Goal: Use online tool/utility: Utilize a website feature to perform a specific function

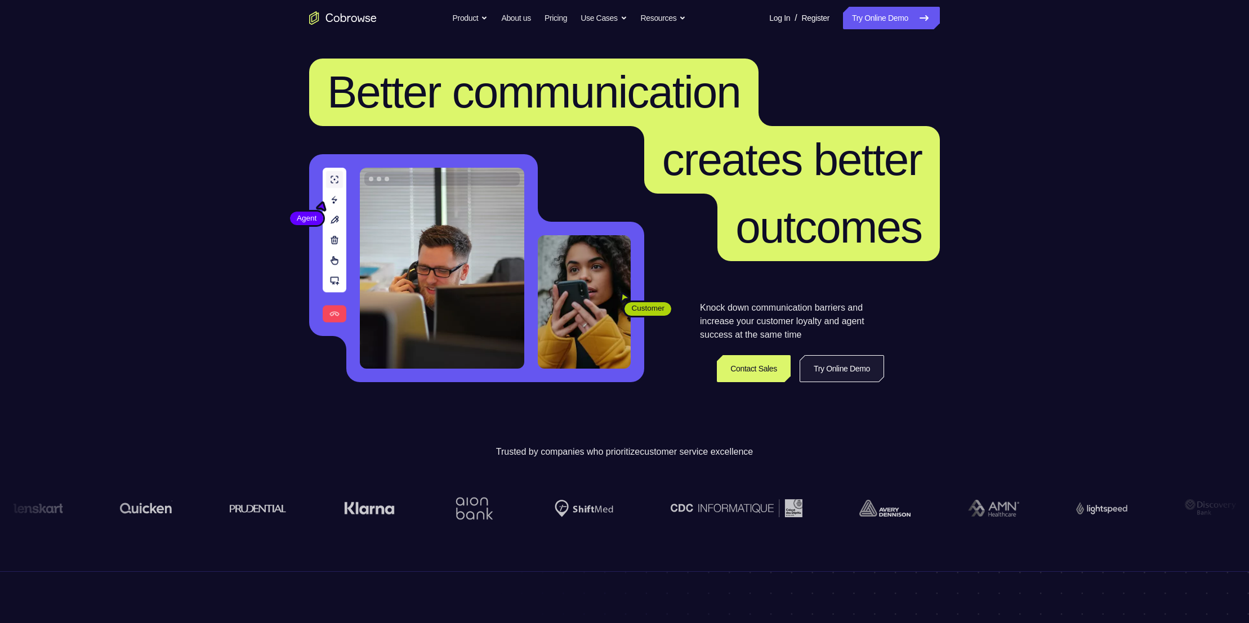
click at [822, 380] on link "Try Online Demo" at bounding box center [842, 368] width 84 height 27
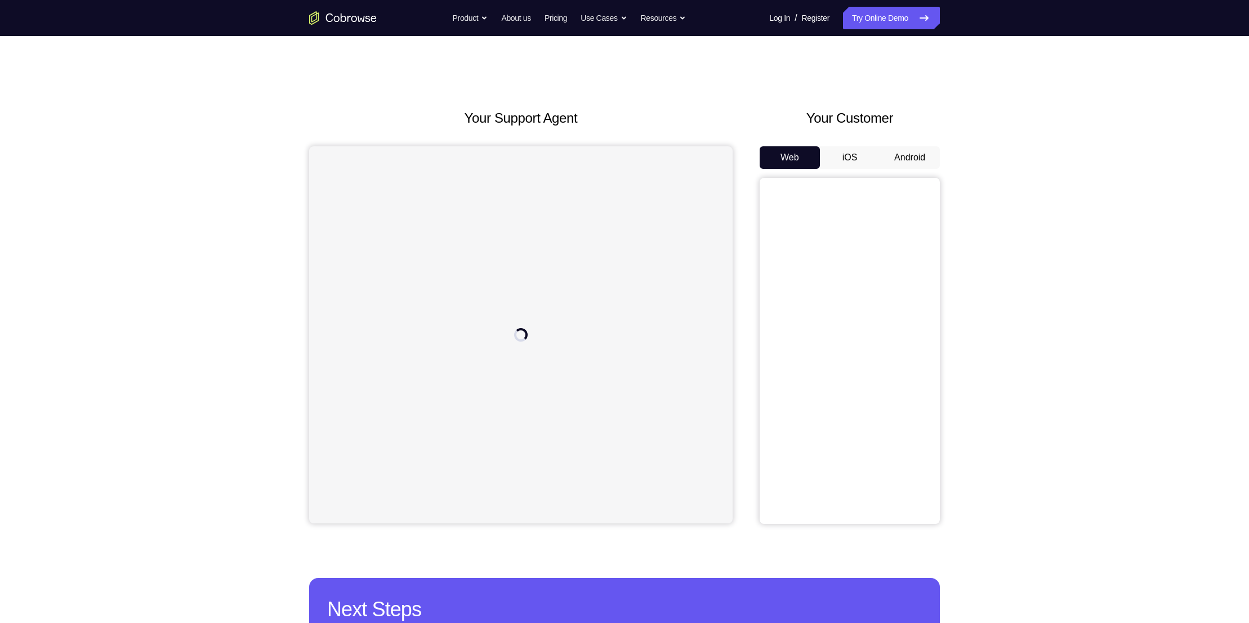
click at [912, 152] on button "Android" at bounding box center [910, 157] width 60 height 23
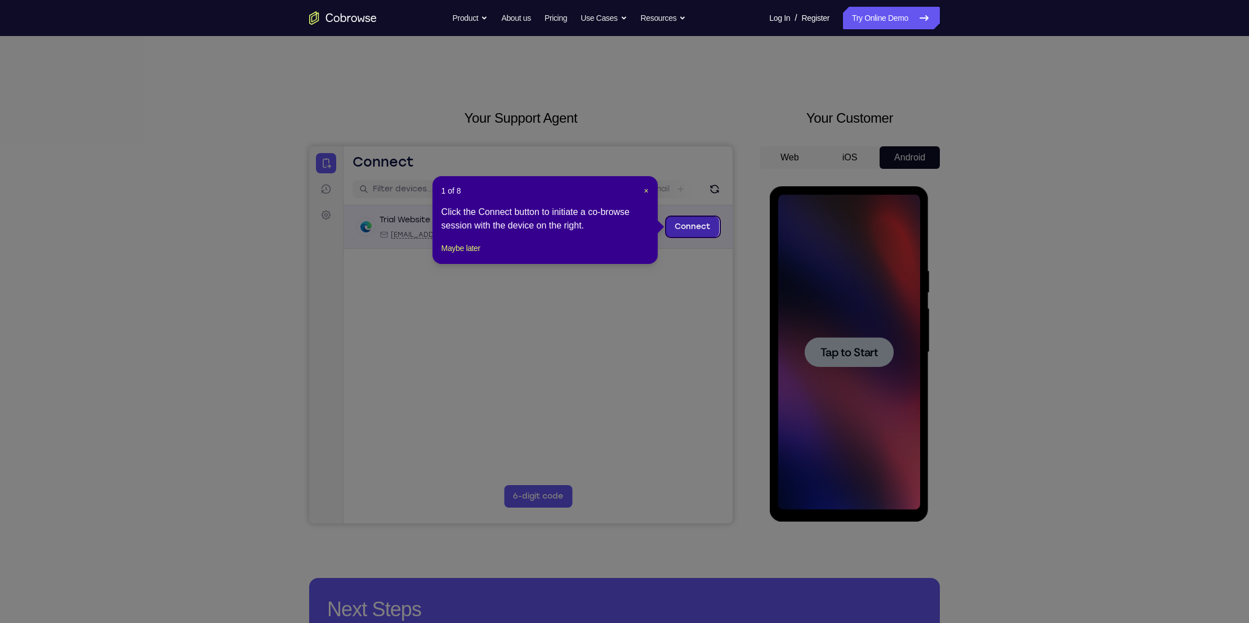
click at [688, 222] on link "Connect" at bounding box center [692, 227] width 53 height 20
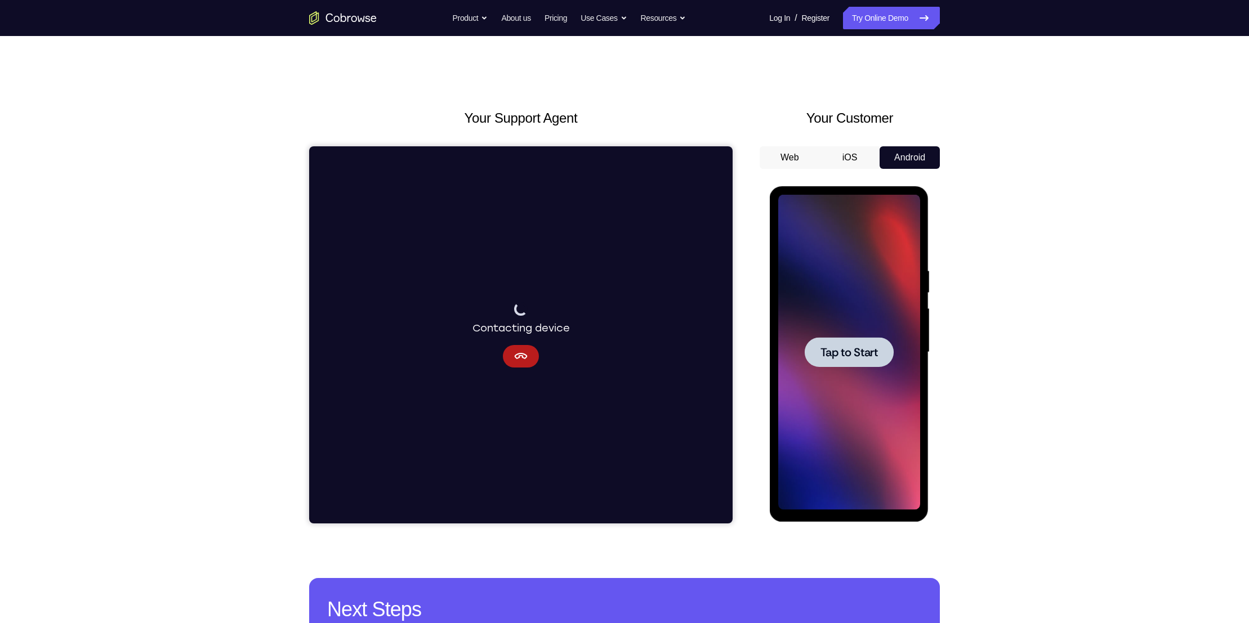
click at [837, 350] on span "Tap to Start" at bounding box center [848, 352] width 57 height 11
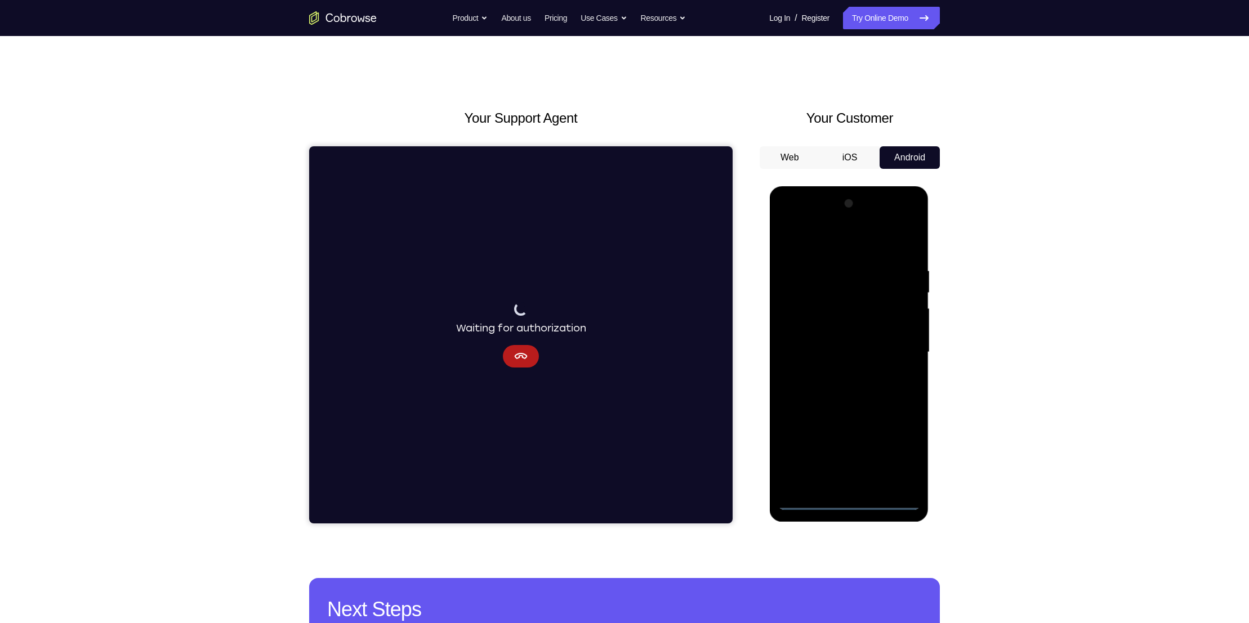
click at [809, 501] on div at bounding box center [849, 352] width 142 height 315
click at [847, 505] on div at bounding box center [849, 352] width 142 height 315
click at [899, 454] on div at bounding box center [849, 352] width 142 height 315
click at [805, 221] on div at bounding box center [849, 352] width 142 height 315
click at [897, 349] on div at bounding box center [849, 352] width 142 height 315
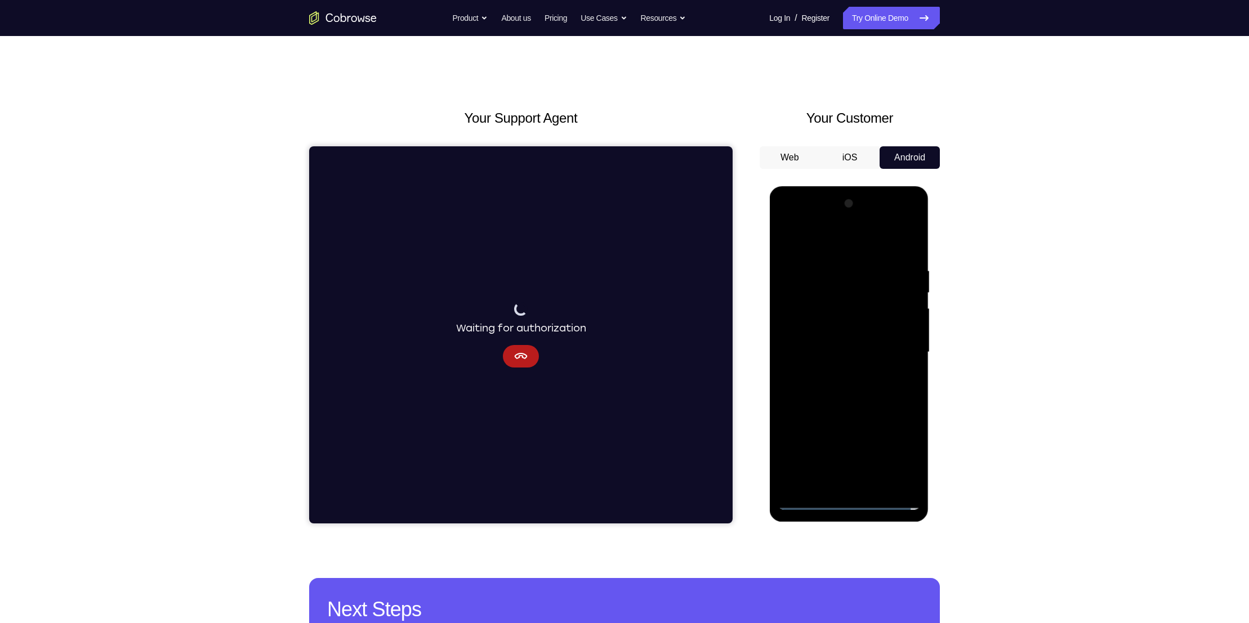
click at [841, 373] on div at bounding box center [849, 352] width 142 height 315
click at [836, 340] on div at bounding box center [849, 352] width 142 height 315
click at [824, 369] on div at bounding box center [849, 352] width 142 height 315
click at [842, 352] on div at bounding box center [849, 352] width 142 height 315
click at [525, 358] on icon "Cancel" at bounding box center [521, 356] width 13 height 6
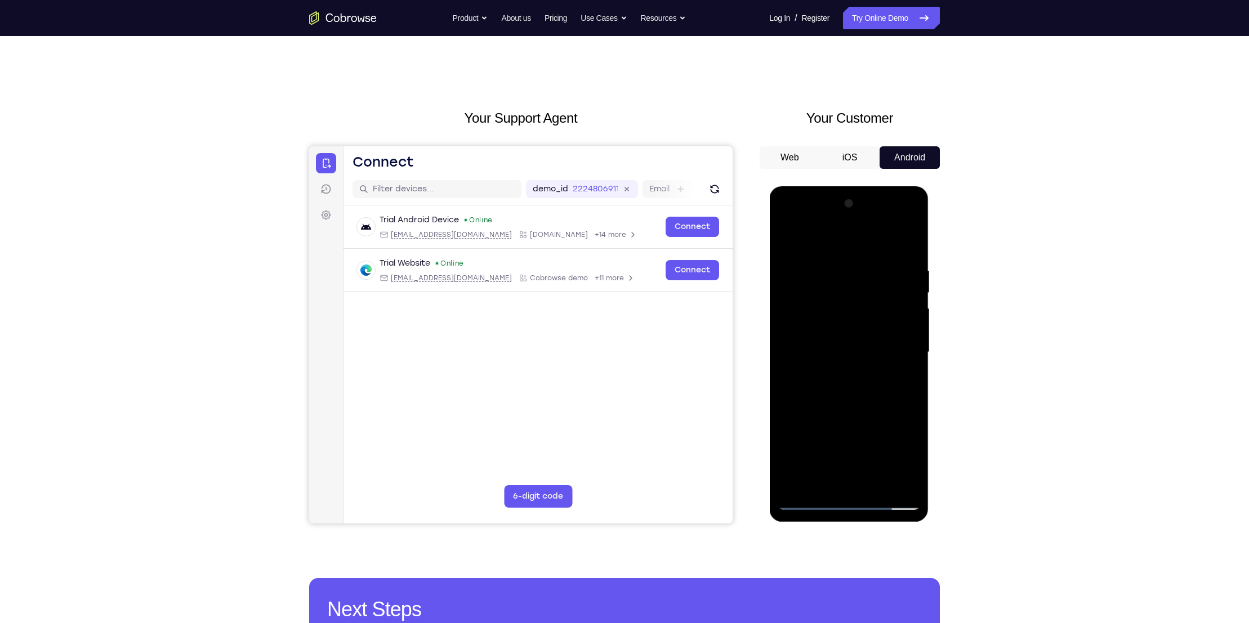
click at [863, 401] on div at bounding box center [849, 352] width 142 height 315
click at [837, 268] on div at bounding box center [849, 352] width 142 height 315
click at [854, 291] on div at bounding box center [849, 352] width 142 height 315
click at [908, 488] on div at bounding box center [849, 352] width 142 height 315
click at [775, 265] on div at bounding box center [848, 354] width 159 height 336
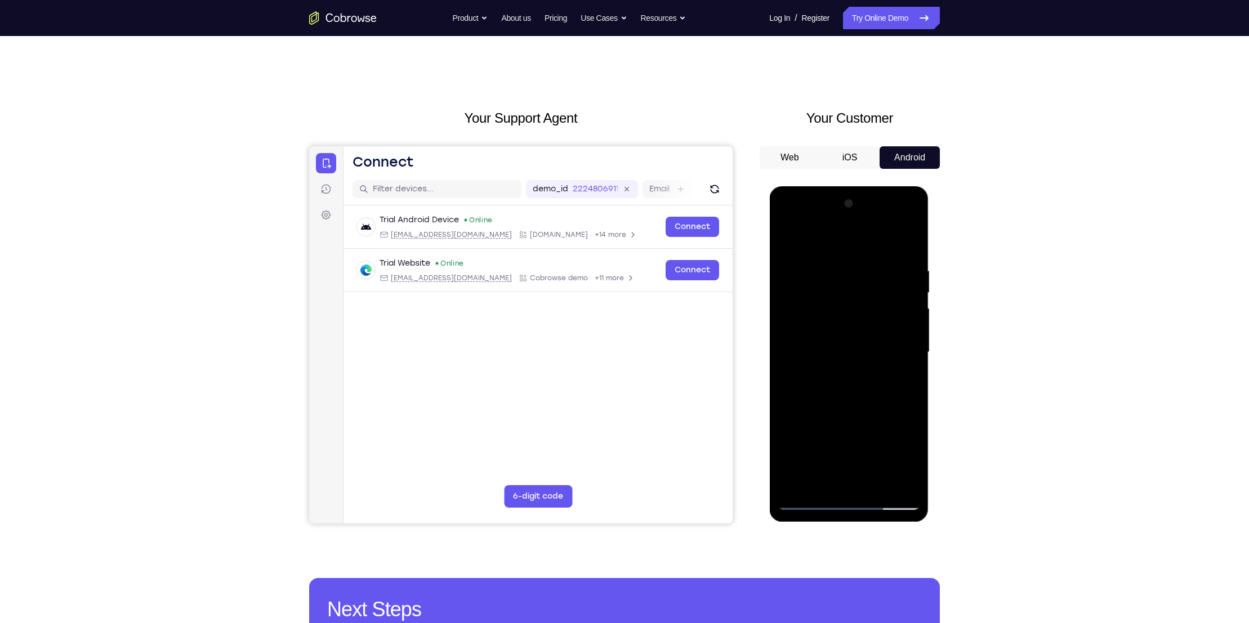
click at [777, 258] on div at bounding box center [848, 354] width 159 height 336
drag, startPoint x: 793, startPoint y: 260, endPoint x: 809, endPoint y: 269, distance: 18.6
click at [809, 269] on div at bounding box center [849, 352] width 142 height 315
click at [878, 242] on div at bounding box center [849, 352] width 142 height 315
click at [855, 258] on div at bounding box center [849, 352] width 142 height 315
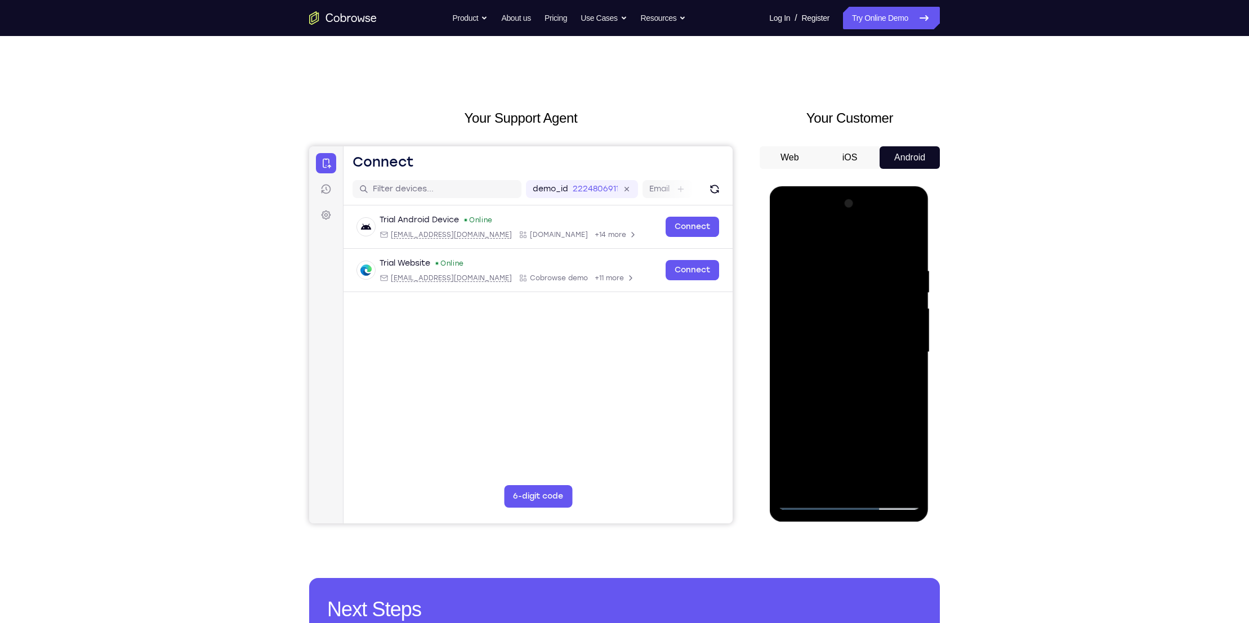
click at [806, 347] on div at bounding box center [849, 352] width 142 height 315
click at [914, 341] on div at bounding box center [849, 352] width 142 height 315
click at [908, 242] on div at bounding box center [849, 352] width 142 height 315
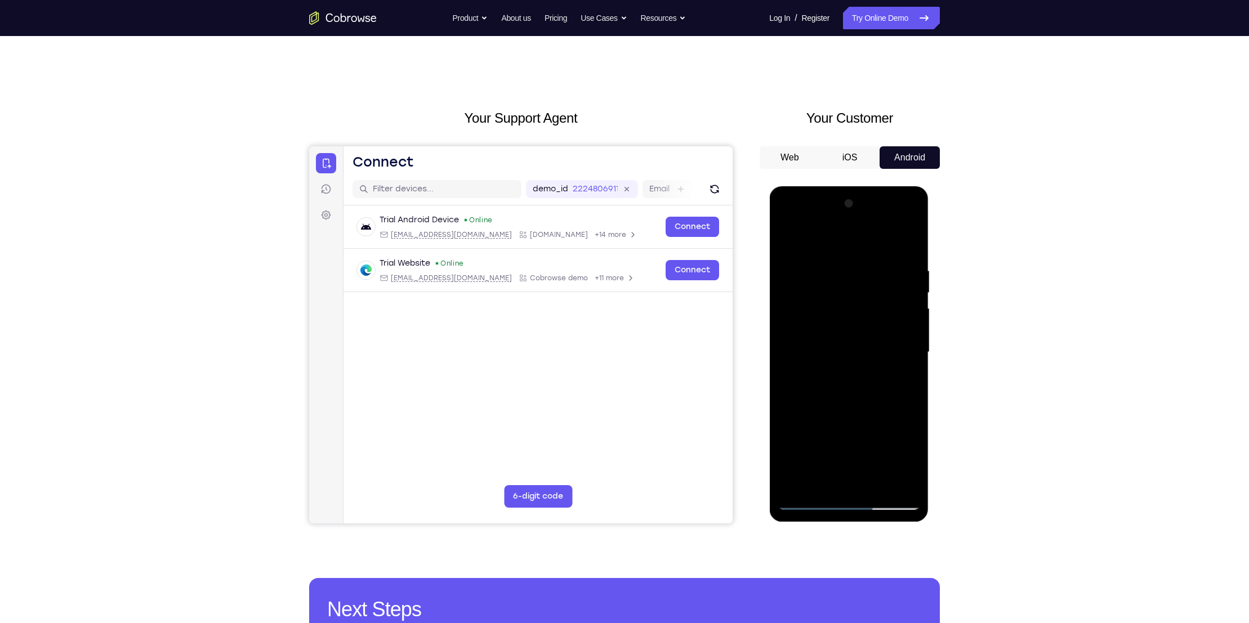
click at [908, 244] on div at bounding box center [849, 352] width 142 height 315
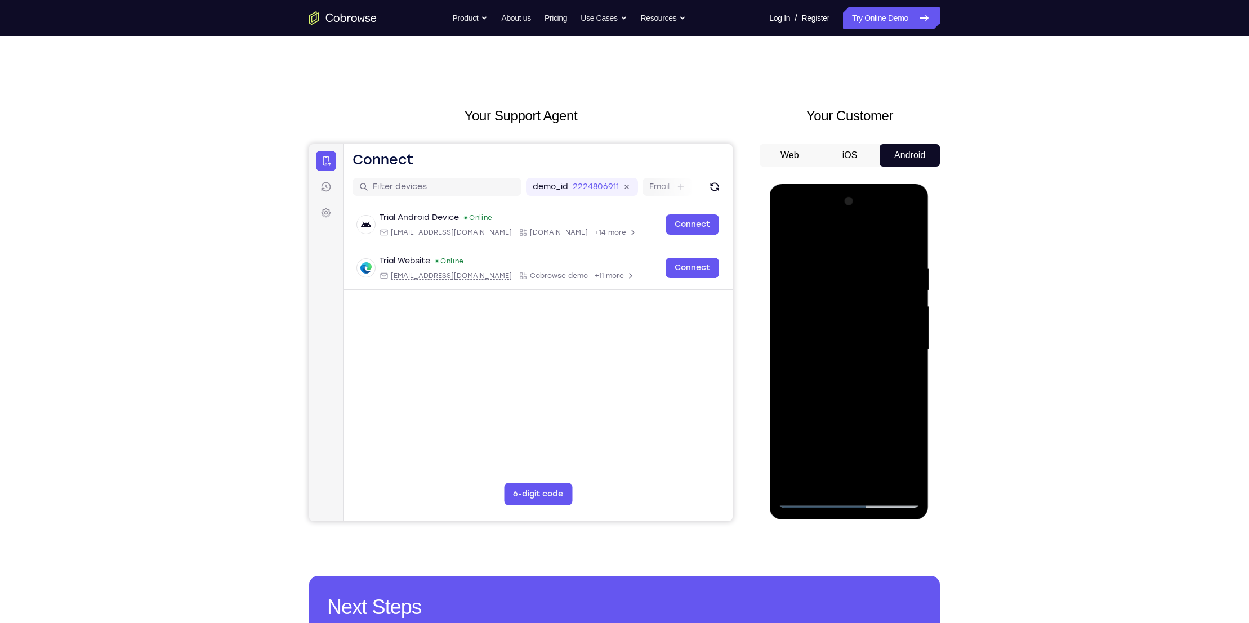
scroll to position [2, 0]
drag, startPoint x: 827, startPoint y: 338, endPoint x: 842, endPoint y: 254, distance: 85.7
click at [842, 254] on div at bounding box center [849, 350] width 142 height 315
drag, startPoint x: 841, startPoint y: 283, endPoint x: 864, endPoint y: 491, distance: 209.7
click at [864, 491] on div at bounding box center [849, 350] width 142 height 315
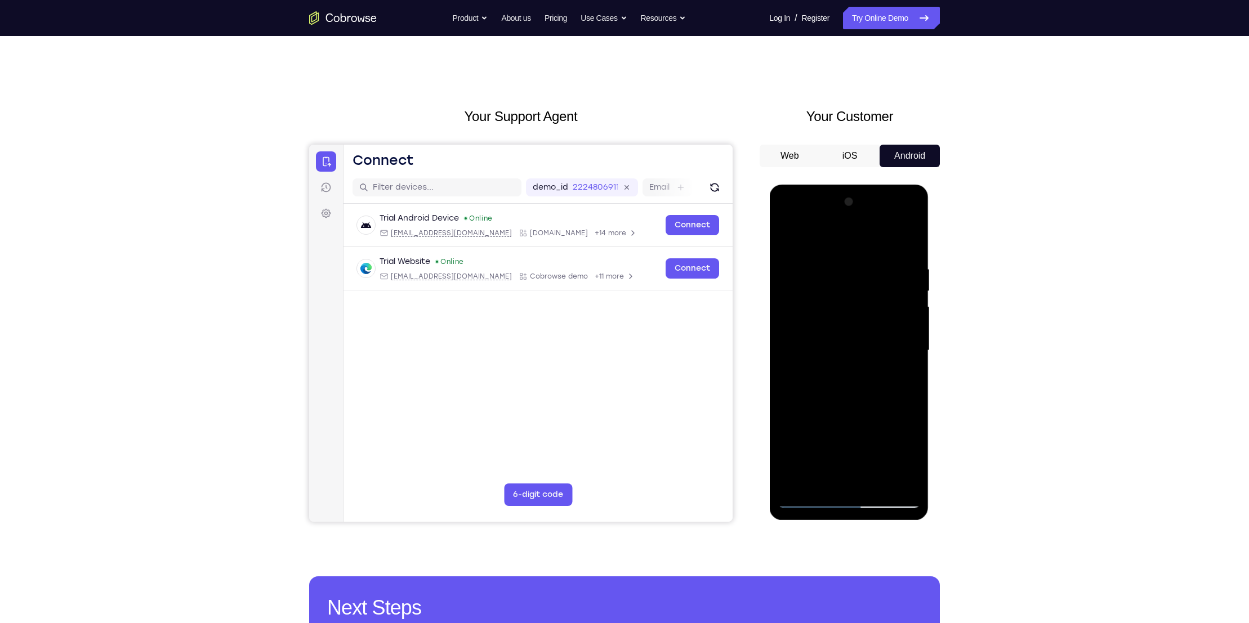
click at [881, 485] on div at bounding box center [849, 350] width 142 height 315
click at [861, 416] on div at bounding box center [849, 350] width 142 height 315
drag, startPoint x: 861, startPoint y: 416, endPoint x: 839, endPoint y: 507, distance: 94.4
click at [839, 507] on div at bounding box center [849, 350] width 142 height 315
click at [801, 254] on div at bounding box center [849, 350] width 142 height 315
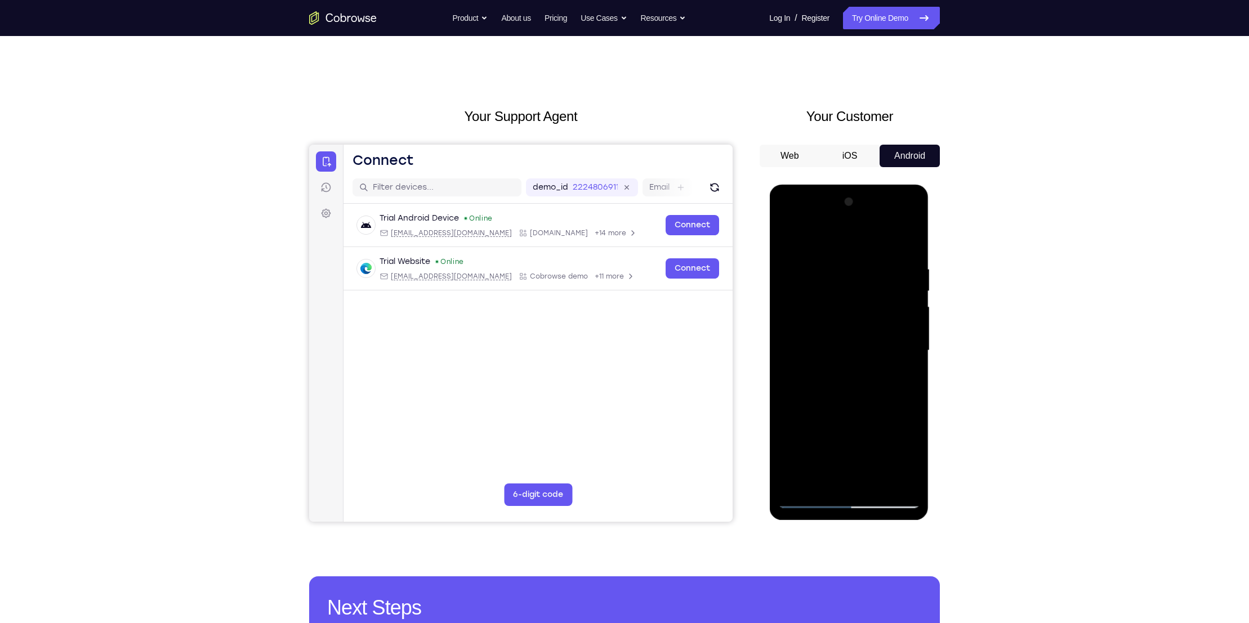
click at [890, 253] on div at bounding box center [849, 350] width 142 height 315
click at [786, 233] on div at bounding box center [849, 350] width 142 height 315
click at [790, 239] on div at bounding box center [849, 350] width 142 height 315
click at [797, 256] on div at bounding box center [849, 350] width 142 height 315
click at [841, 359] on div at bounding box center [849, 350] width 142 height 315
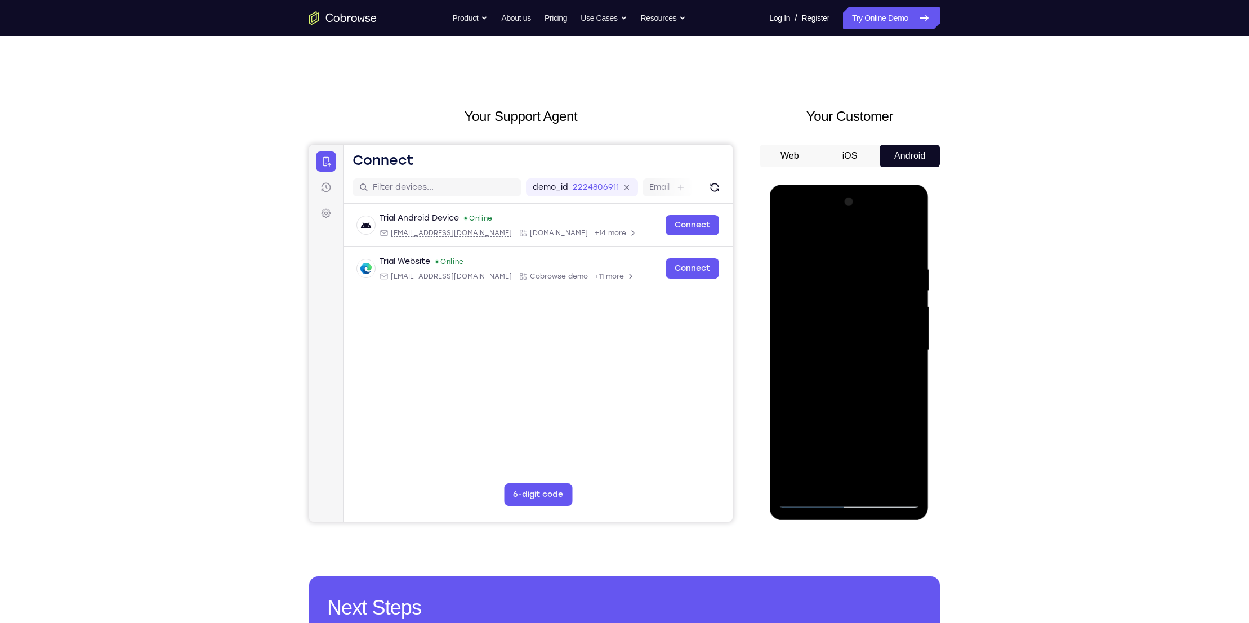
click at [788, 217] on div at bounding box center [849, 350] width 142 height 315
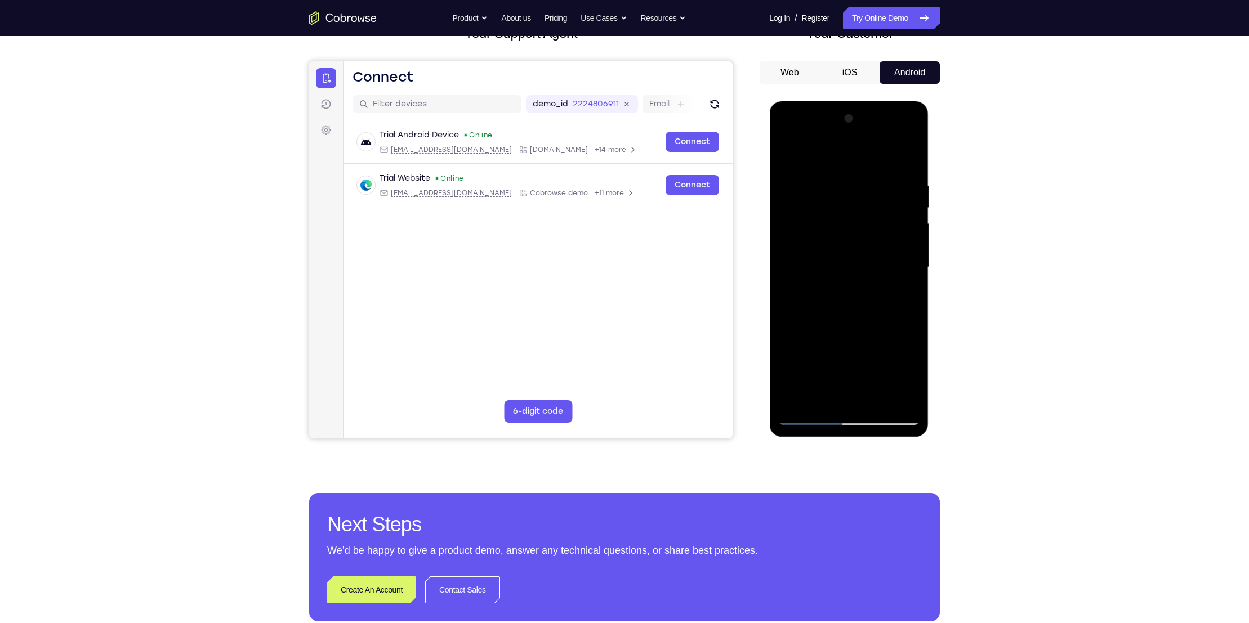
scroll to position [0, 0]
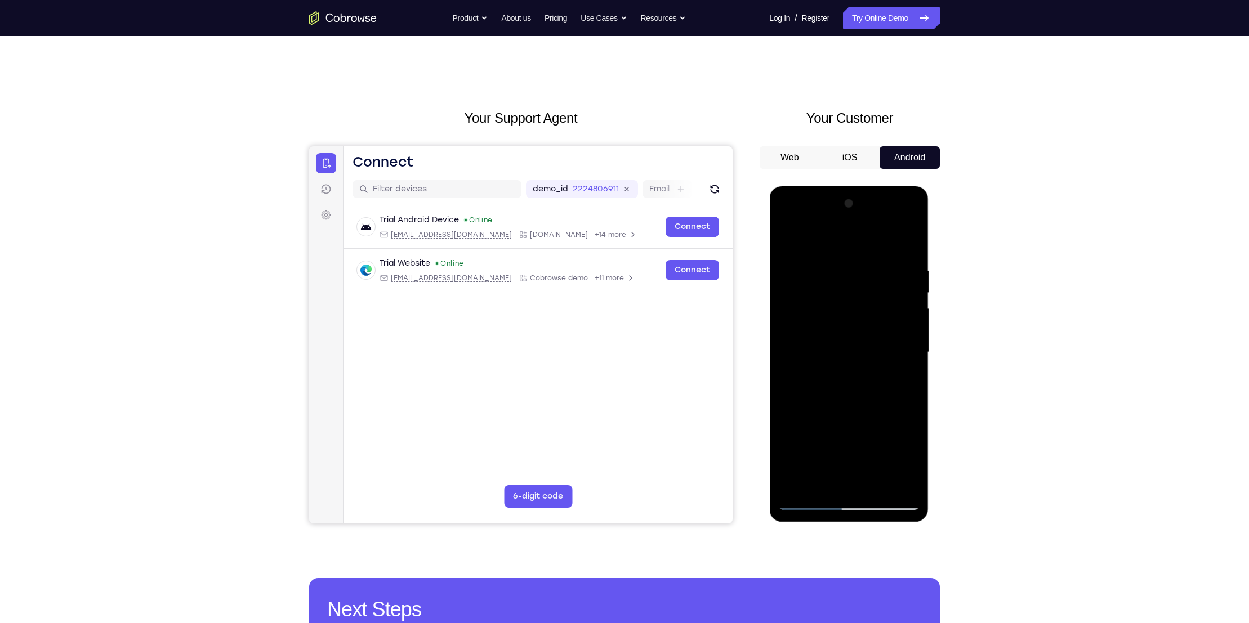
drag, startPoint x: 863, startPoint y: 375, endPoint x: 871, endPoint y: 249, distance: 126.4
click at [871, 249] on div at bounding box center [849, 352] width 142 height 315
drag, startPoint x: 867, startPoint y: 318, endPoint x: 870, endPoint y: 238, distance: 80.0
click at [870, 238] on div at bounding box center [849, 352] width 142 height 315
drag, startPoint x: 850, startPoint y: 364, endPoint x: 870, endPoint y: 241, distance: 124.9
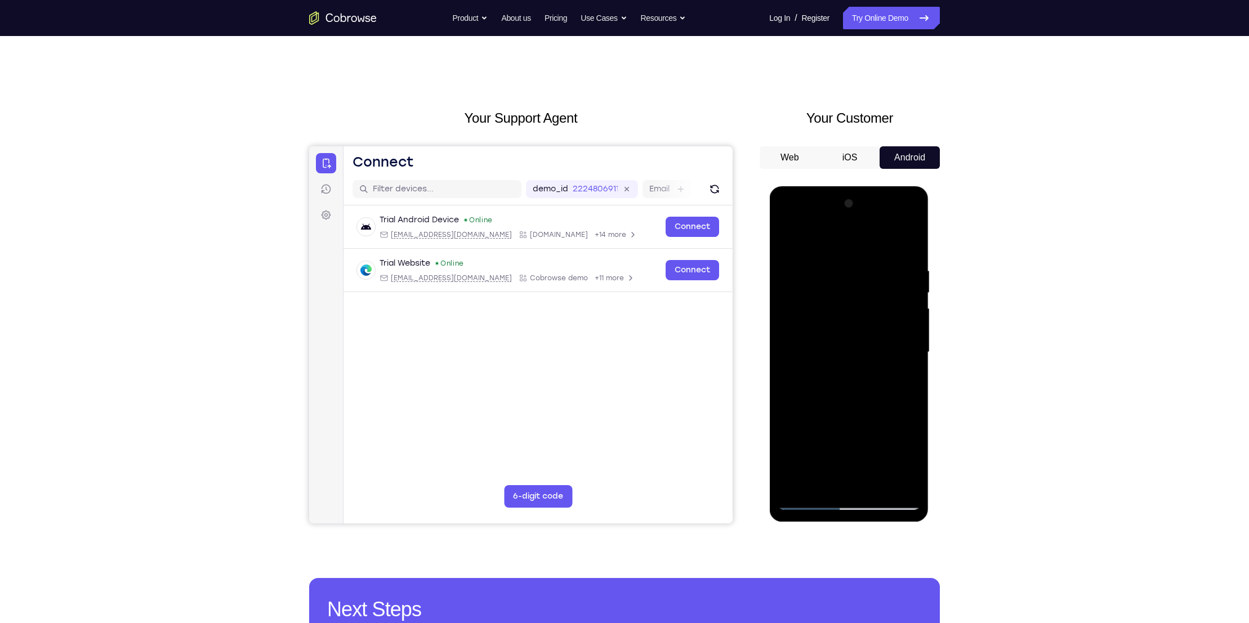
click at [870, 241] on div at bounding box center [849, 352] width 142 height 315
click at [878, 482] on div at bounding box center [849, 352] width 142 height 315
click at [829, 271] on div at bounding box center [849, 352] width 142 height 315
click at [820, 304] on div at bounding box center [849, 352] width 142 height 315
click at [829, 483] on div at bounding box center [849, 352] width 142 height 315
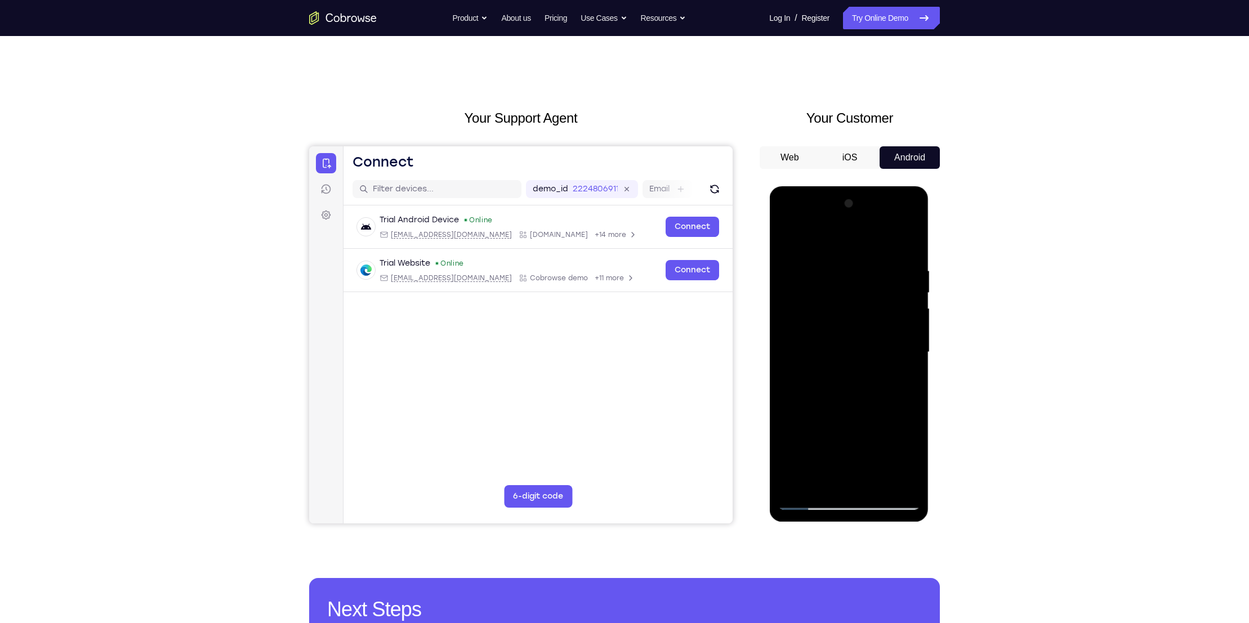
click at [907, 382] on div at bounding box center [849, 352] width 142 height 315
click at [899, 385] on div at bounding box center [849, 352] width 142 height 315
click at [905, 385] on div at bounding box center [849, 352] width 142 height 315
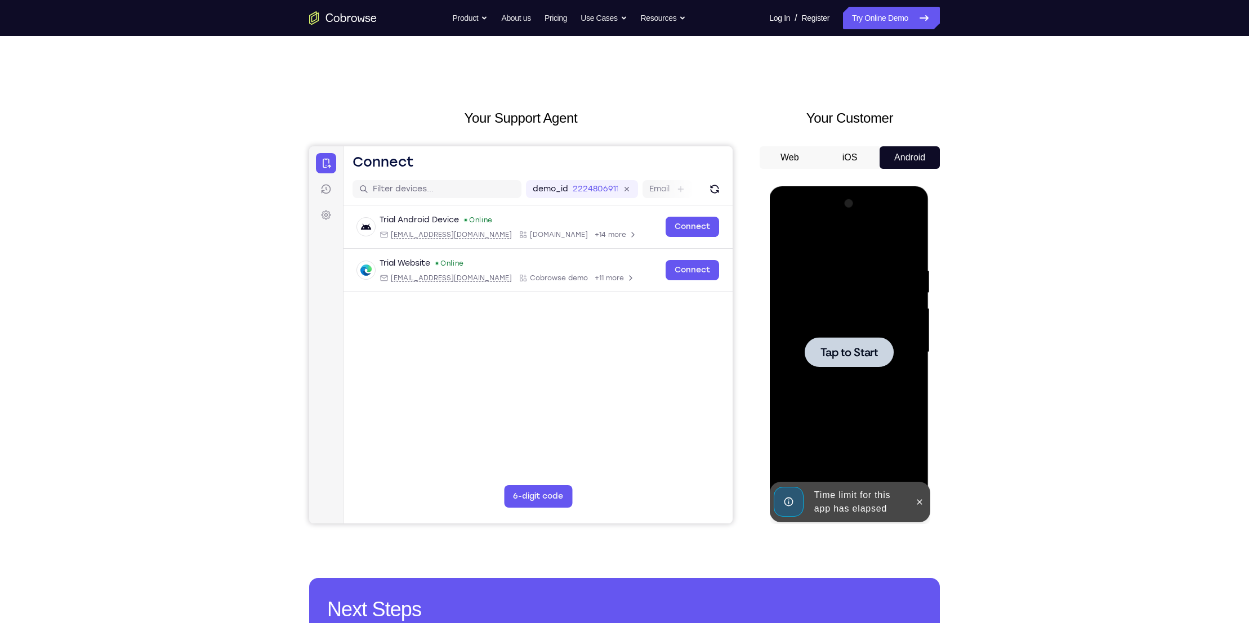
click at [856, 362] on div at bounding box center [848, 352] width 89 height 30
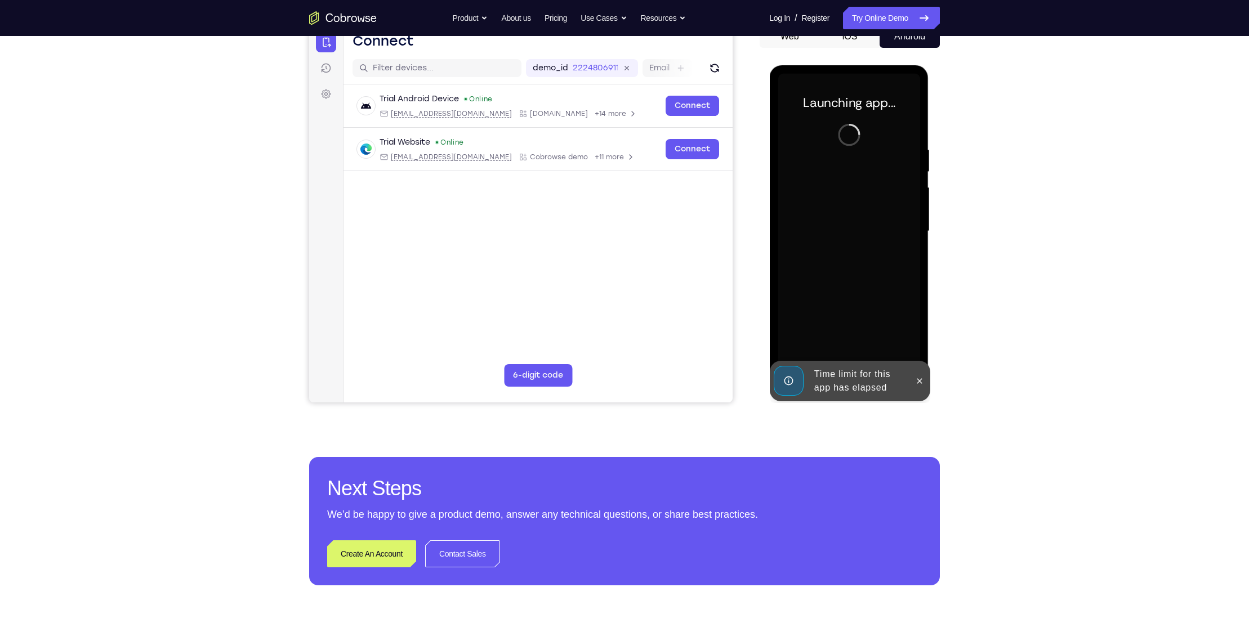
scroll to position [85, 0]
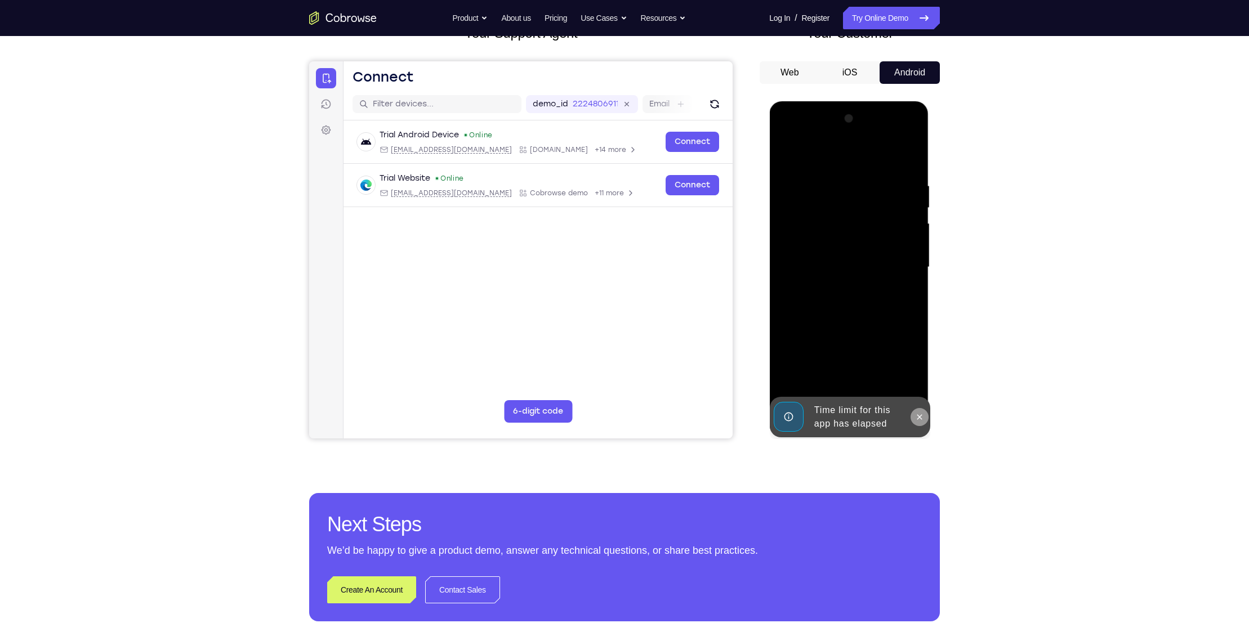
click at [919, 413] on icon at bounding box center [918, 417] width 9 height 9
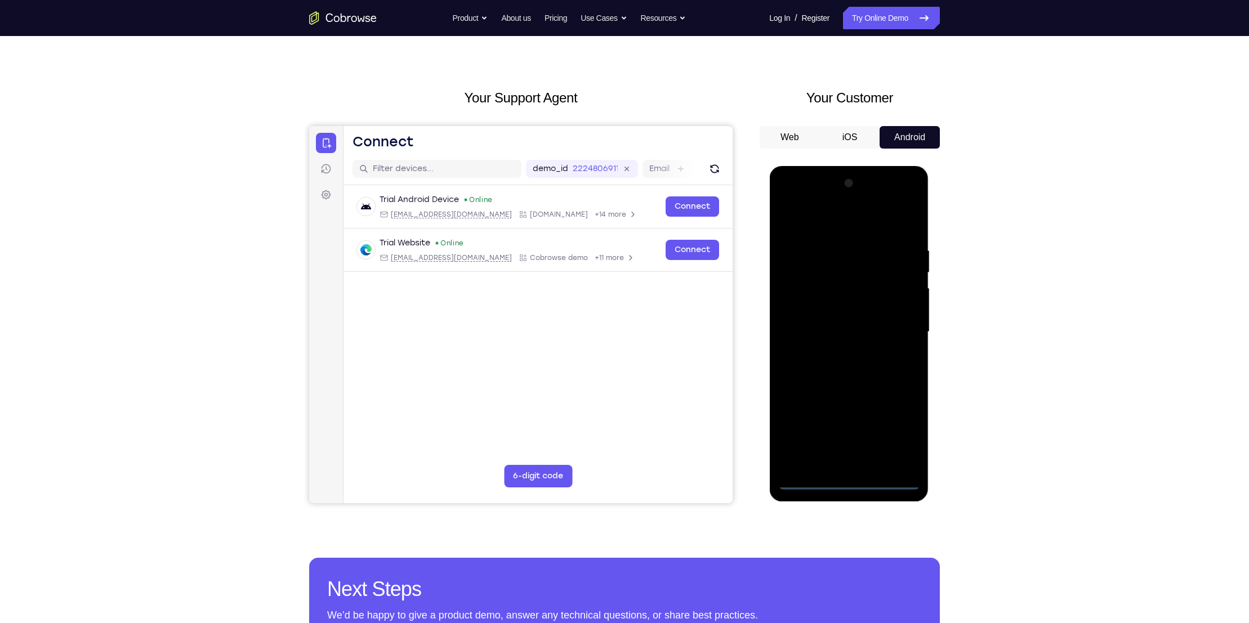
scroll to position [21, 0]
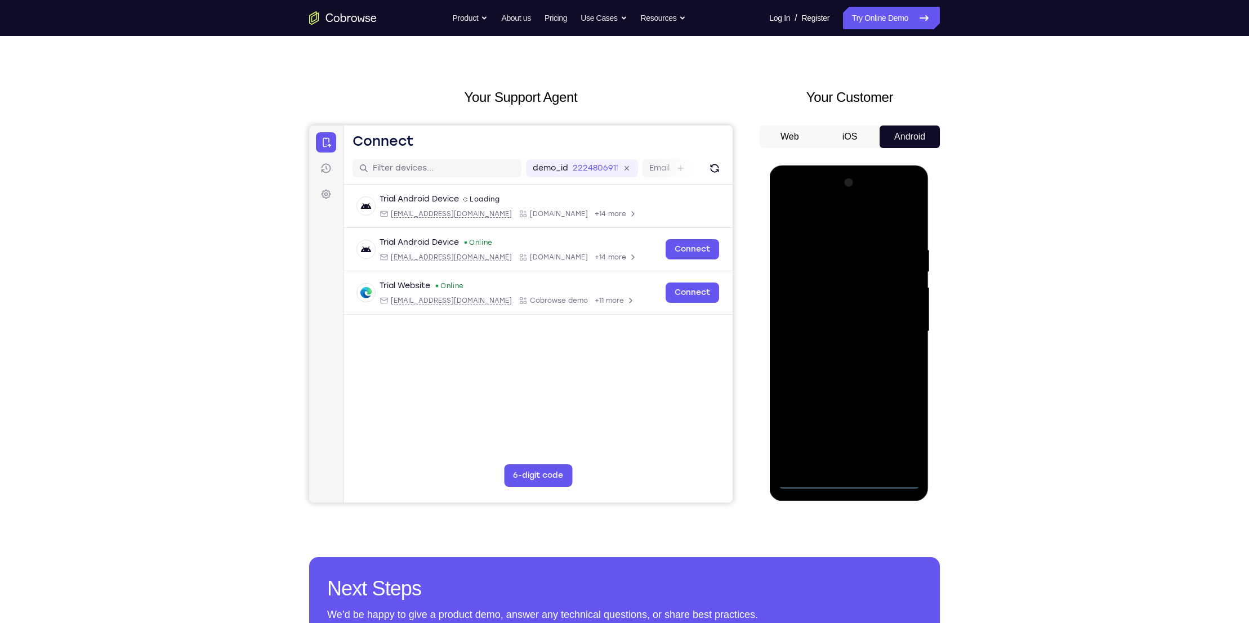
click at [807, 480] on div at bounding box center [849, 331] width 142 height 315
click at [818, 486] on div at bounding box center [849, 331] width 142 height 315
click at [900, 427] on div at bounding box center [849, 331] width 142 height 315
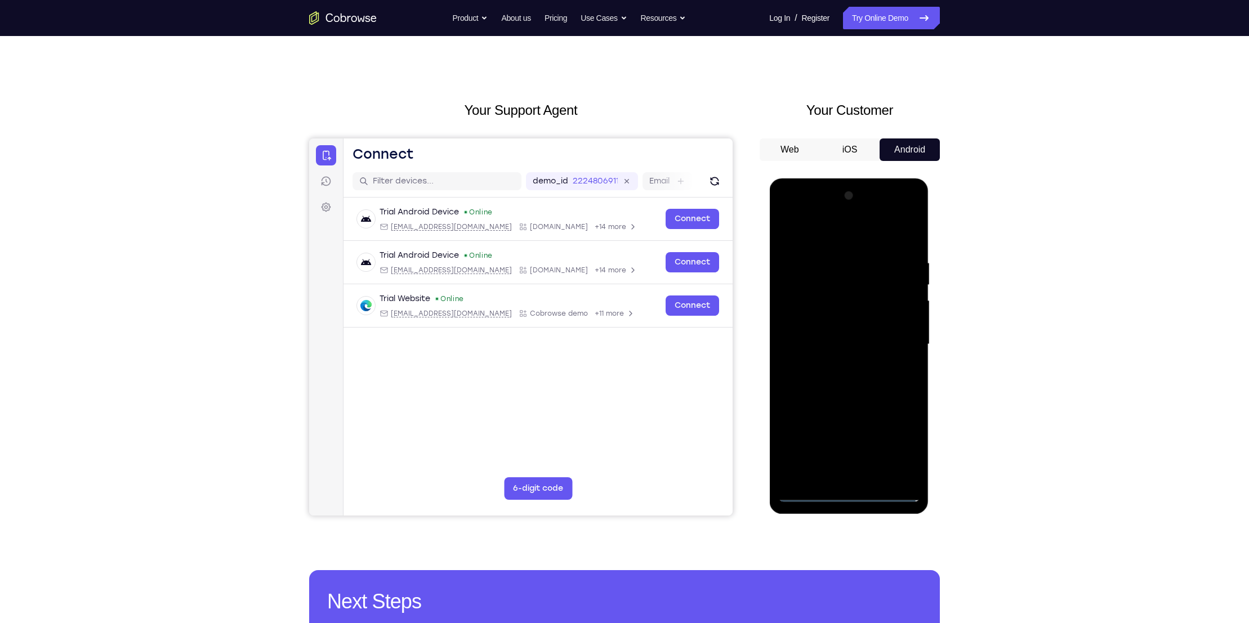
scroll to position [12, 0]
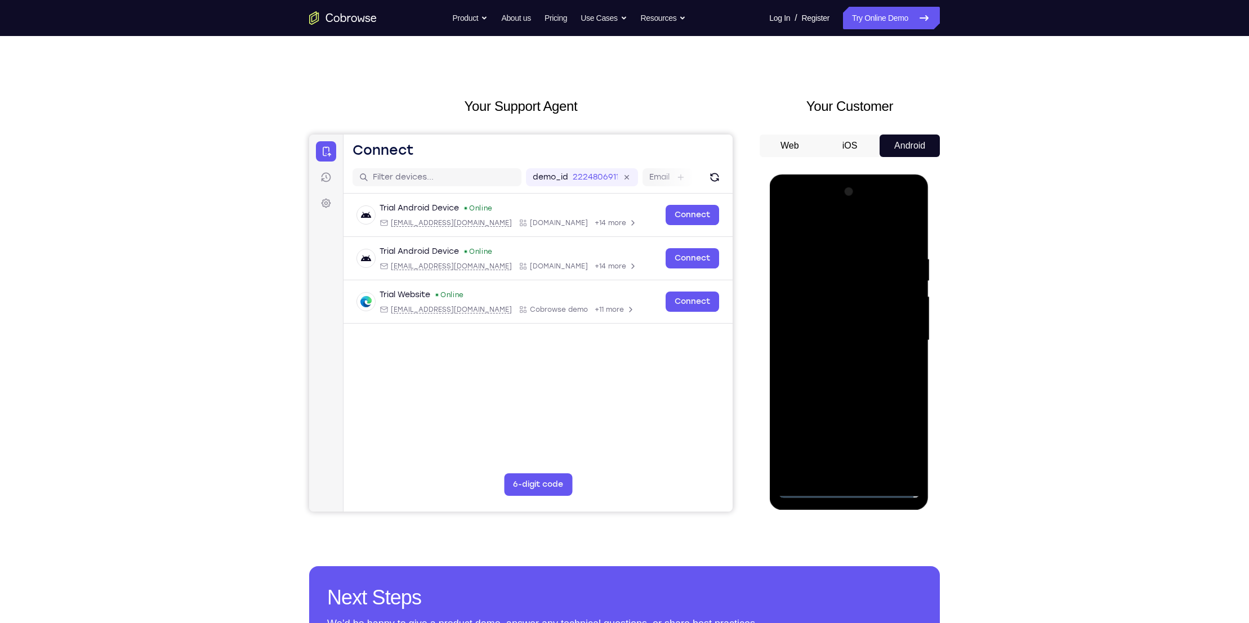
click at [809, 209] on div at bounding box center [849, 340] width 142 height 315
click at [906, 332] on div at bounding box center [849, 340] width 142 height 315
click at [832, 363] on div at bounding box center [849, 340] width 142 height 315
click at [829, 331] on div at bounding box center [849, 340] width 142 height 315
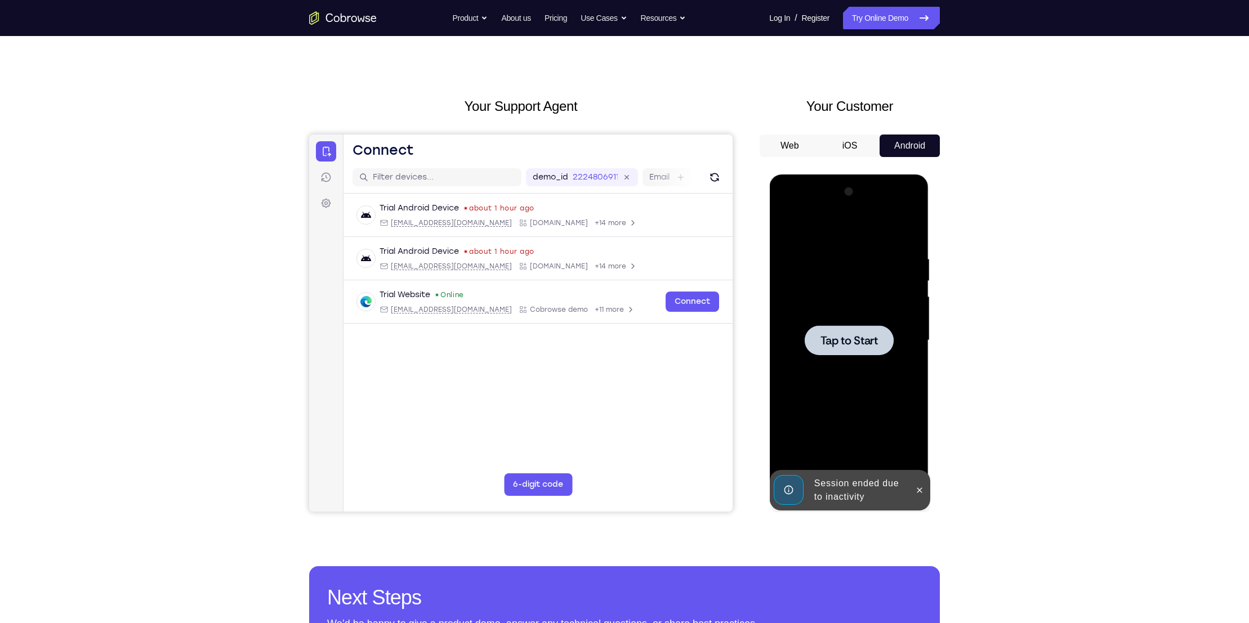
scroll to position [0, 0]
